Goal: Information Seeking & Learning: Learn about a topic

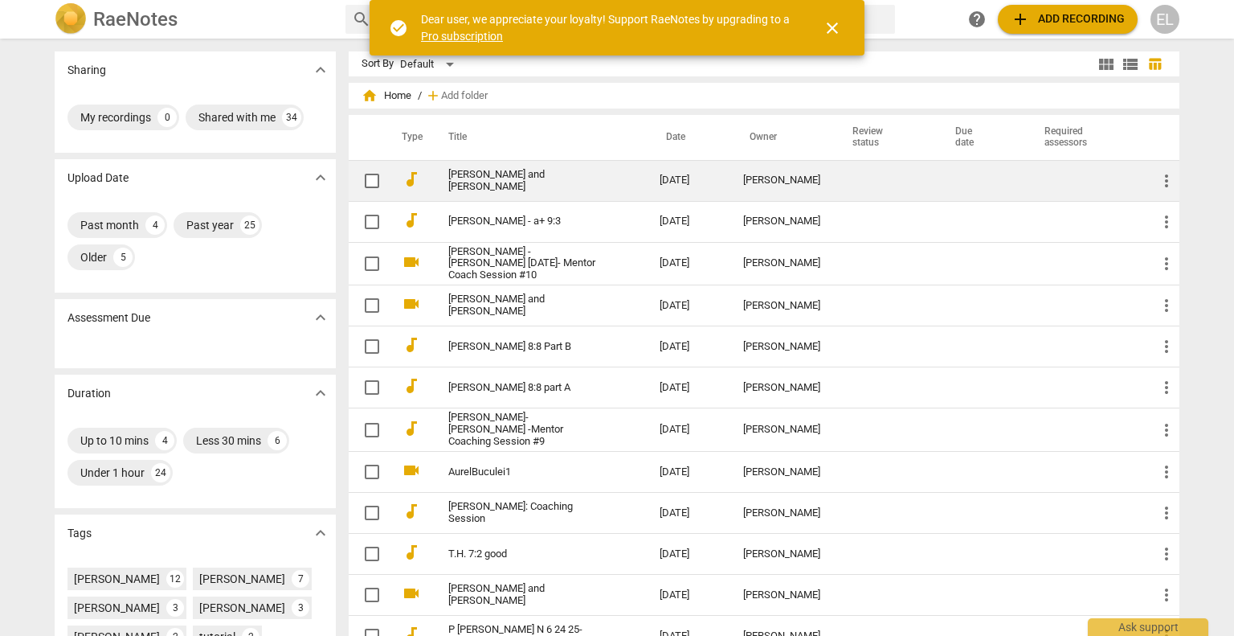
click at [525, 185] on link "[PERSON_NAME] and [PERSON_NAME]" at bounding box center [524, 181] width 153 height 24
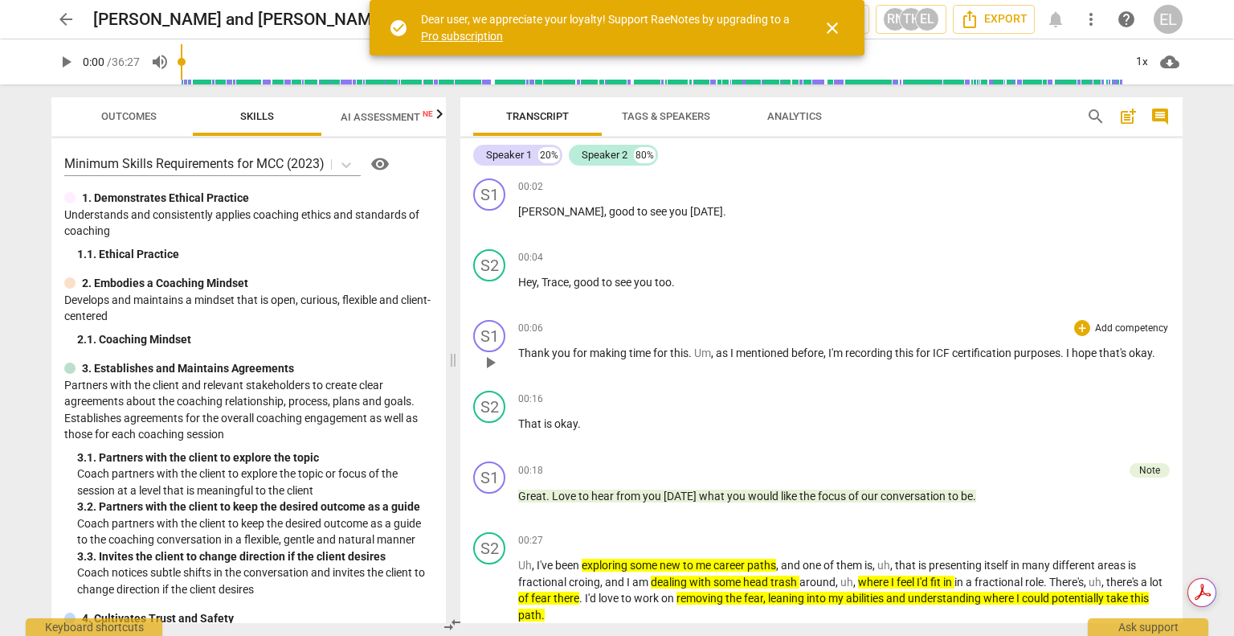
drag, startPoint x: 619, startPoint y: 363, endPoint x: 454, endPoint y: 344, distance: 165.8
click at [454, 344] on span at bounding box center [453, 359] width 10 height 551
click at [116, 113] on span "Outcomes" at bounding box center [128, 116] width 55 height 12
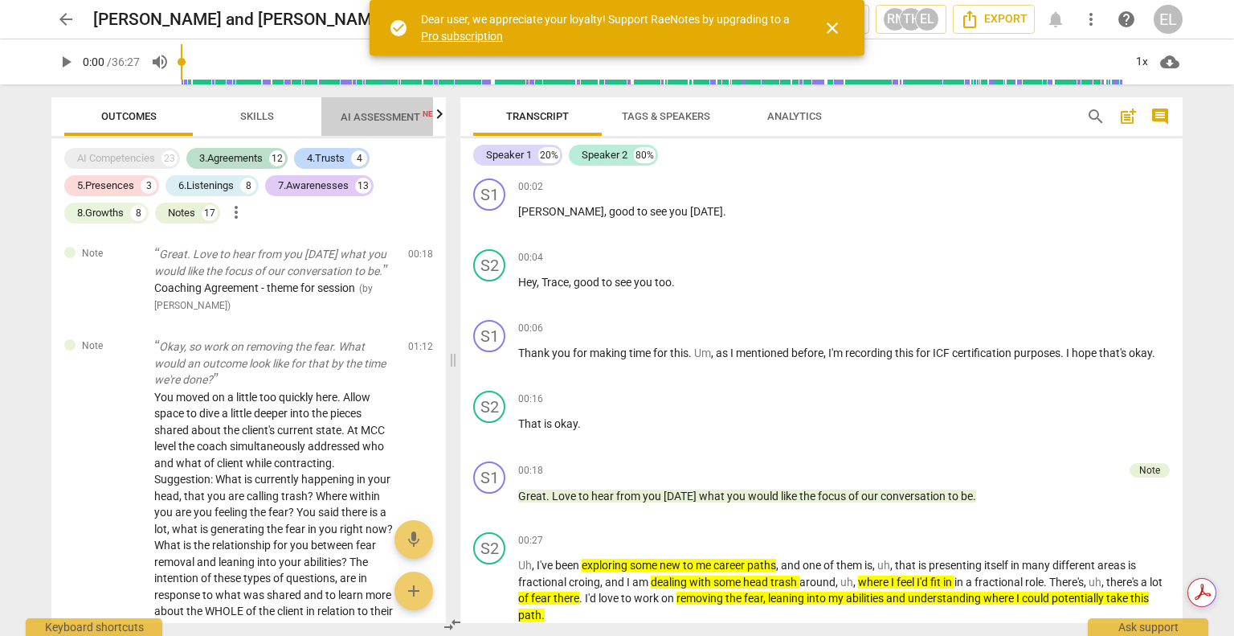
click at [360, 115] on span "AI Assessment New" at bounding box center [391, 117] width 100 height 12
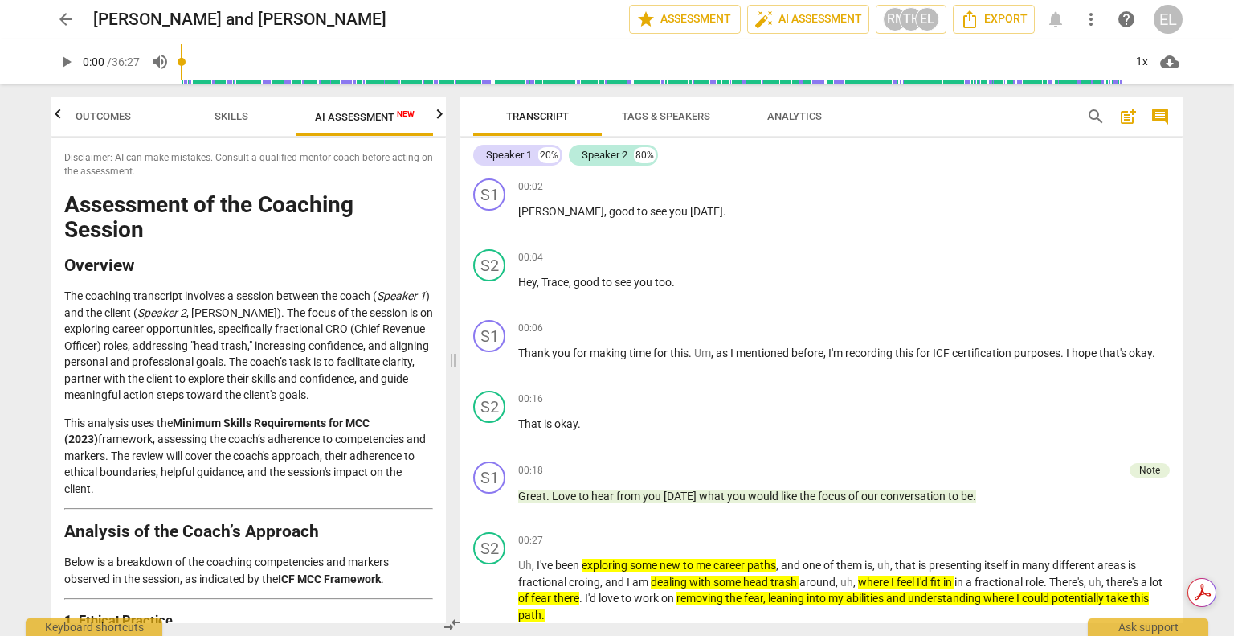
click at [93, 112] on span "Outcomes" at bounding box center [103, 116] width 55 height 12
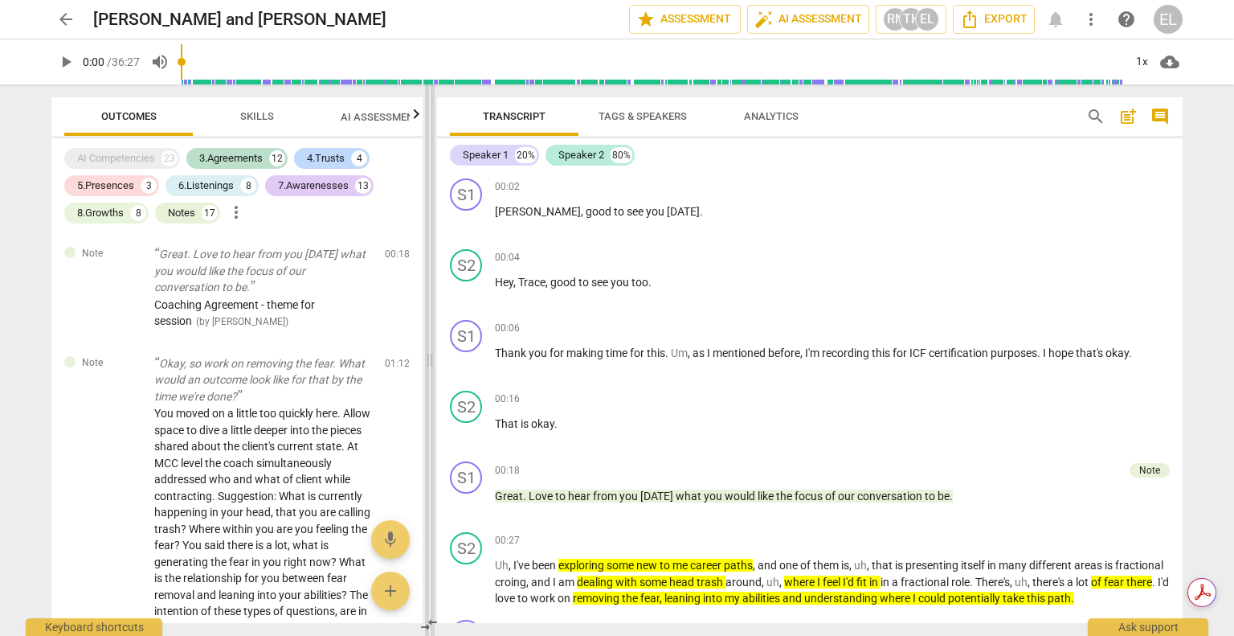
drag, startPoint x: 452, startPoint y: 358, endPoint x: 428, endPoint y: 355, distance: 23.5
click at [428, 355] on span at bounding box center [430, 359] width 10 height 551
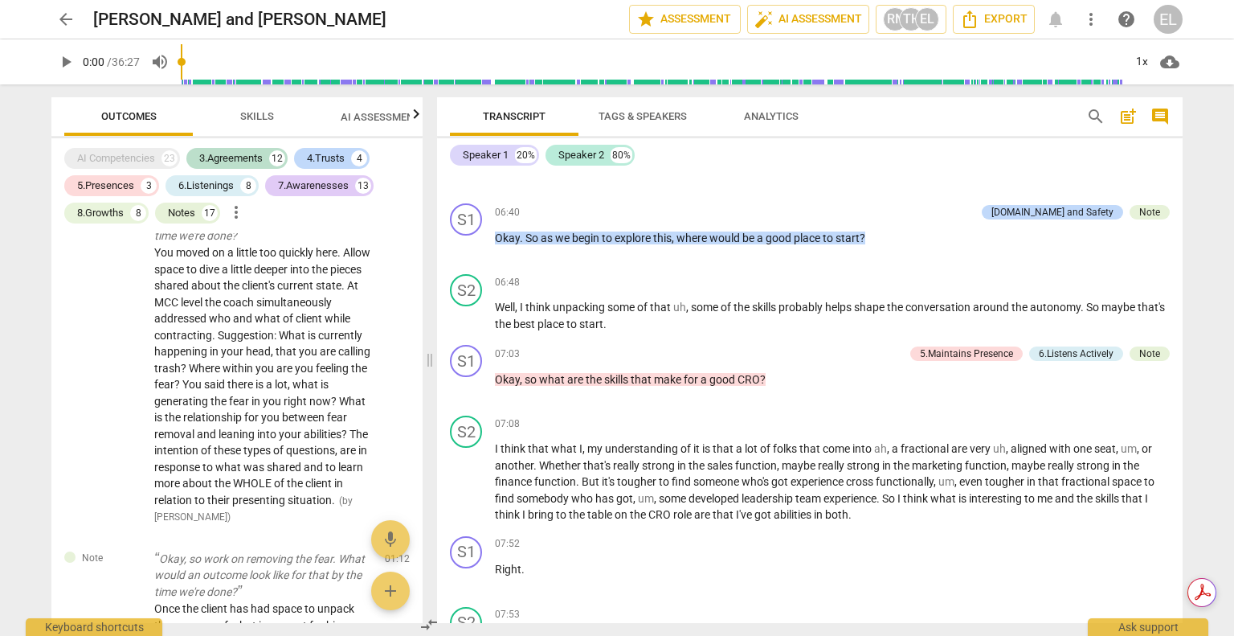
scroll to position [1848, 0]
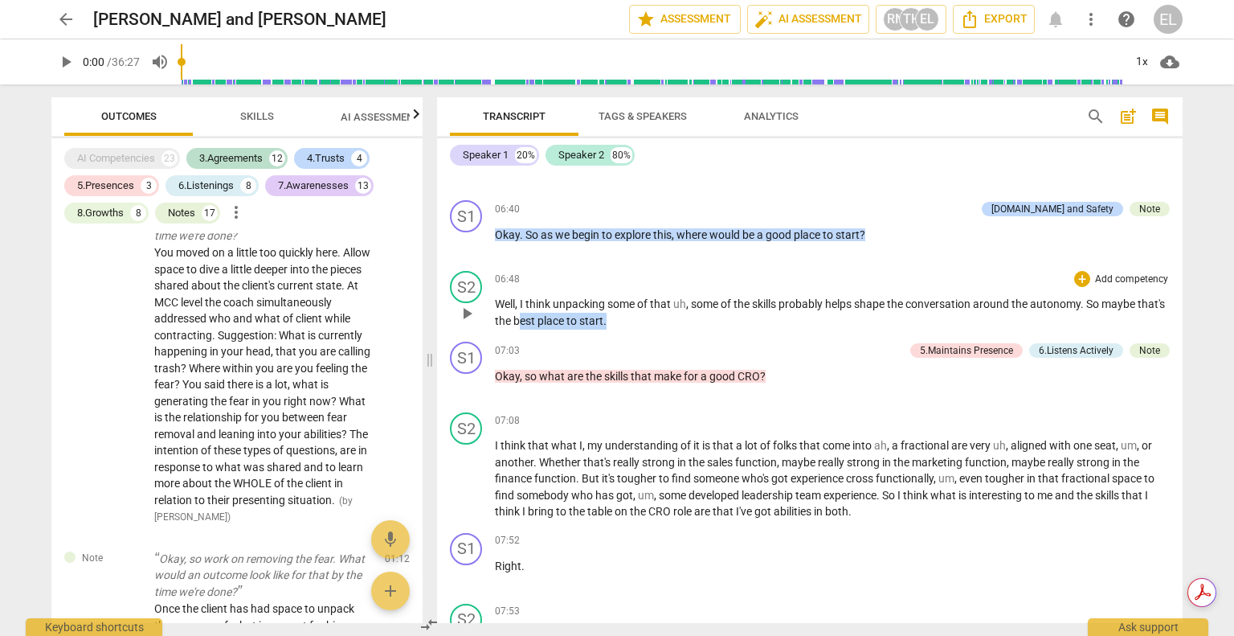
drag, startPoint x: 547, startPoint y: 309, endPoint x: 640, endPoint y: 311, distance: 92.4
click at [640, 311] on p "Well , I think unpacking some of that uh , some of the skills probably helps sh…" at bounding box center [832, 312] width 675 height 33
click at [672, 294] on icon "button" at bounding box center [673, 289] width 10 height 11
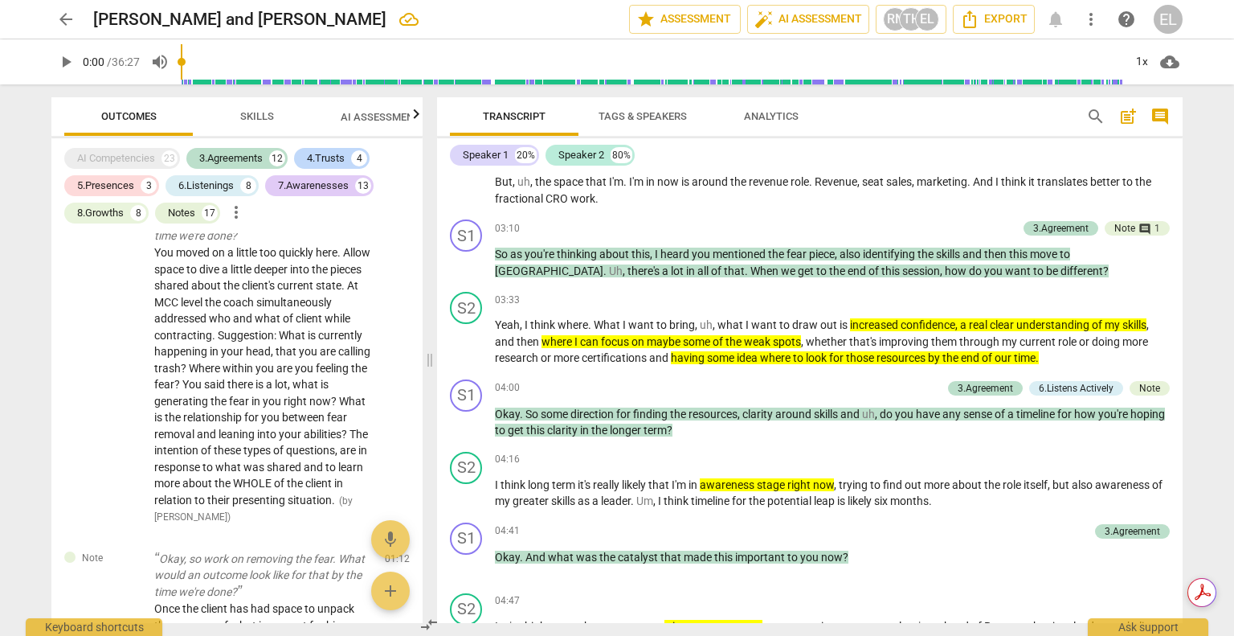
scroll to position [0, 0]
